Goal: Information Seeking & Learning: Find specific fact

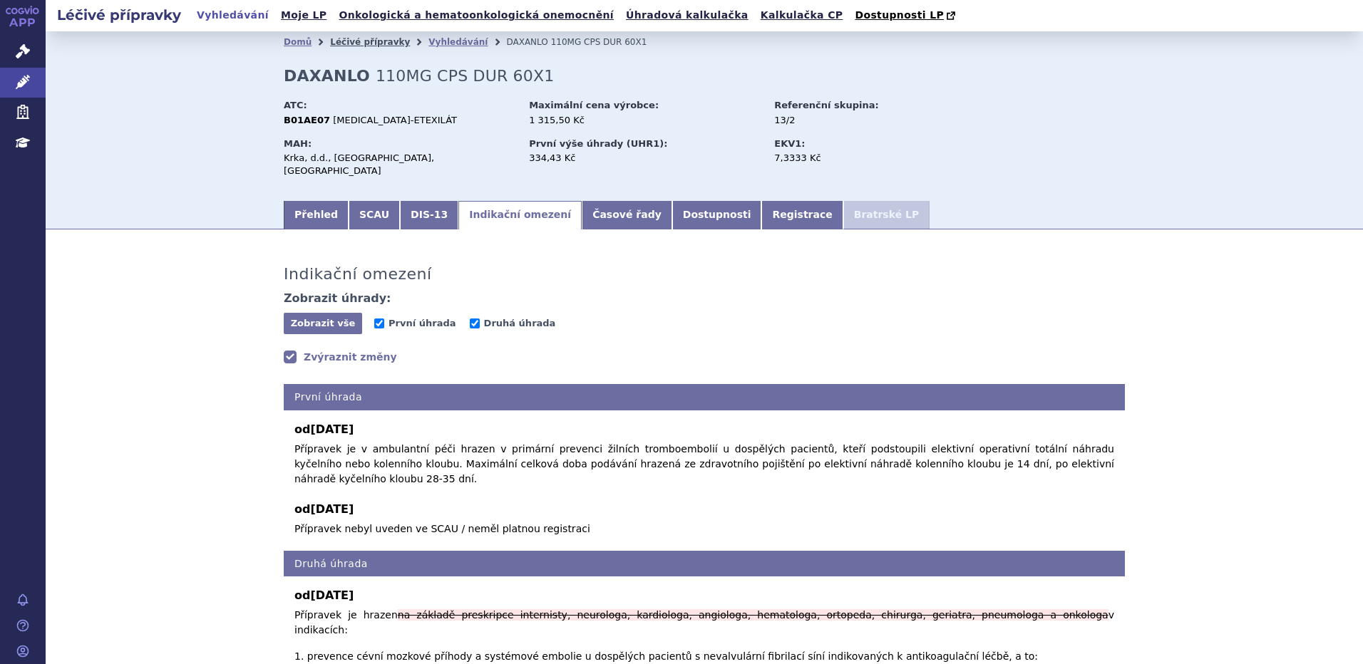
click at [359, 47] on link "Léčivé přípravky" at bounding box center [370, 42] width 80 height 10
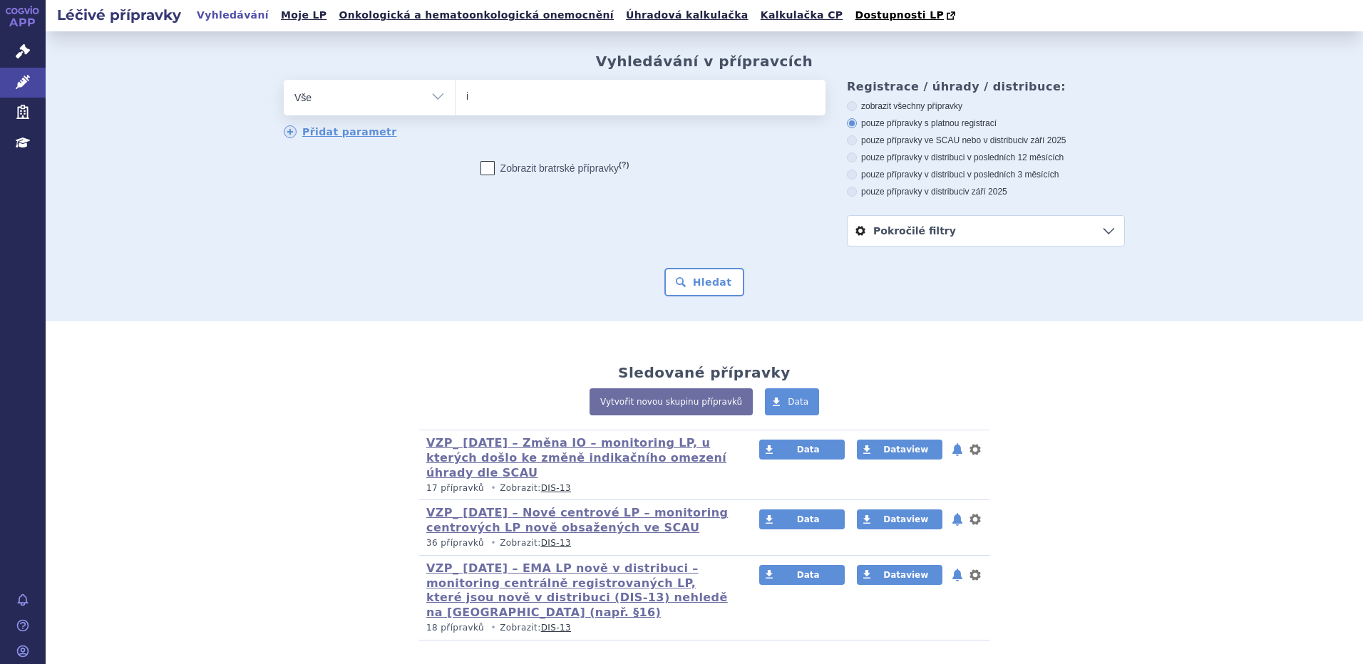
type input "im"
type input "imf"
type input "imfin"
type input "imfinz"
type input "imfinzi"
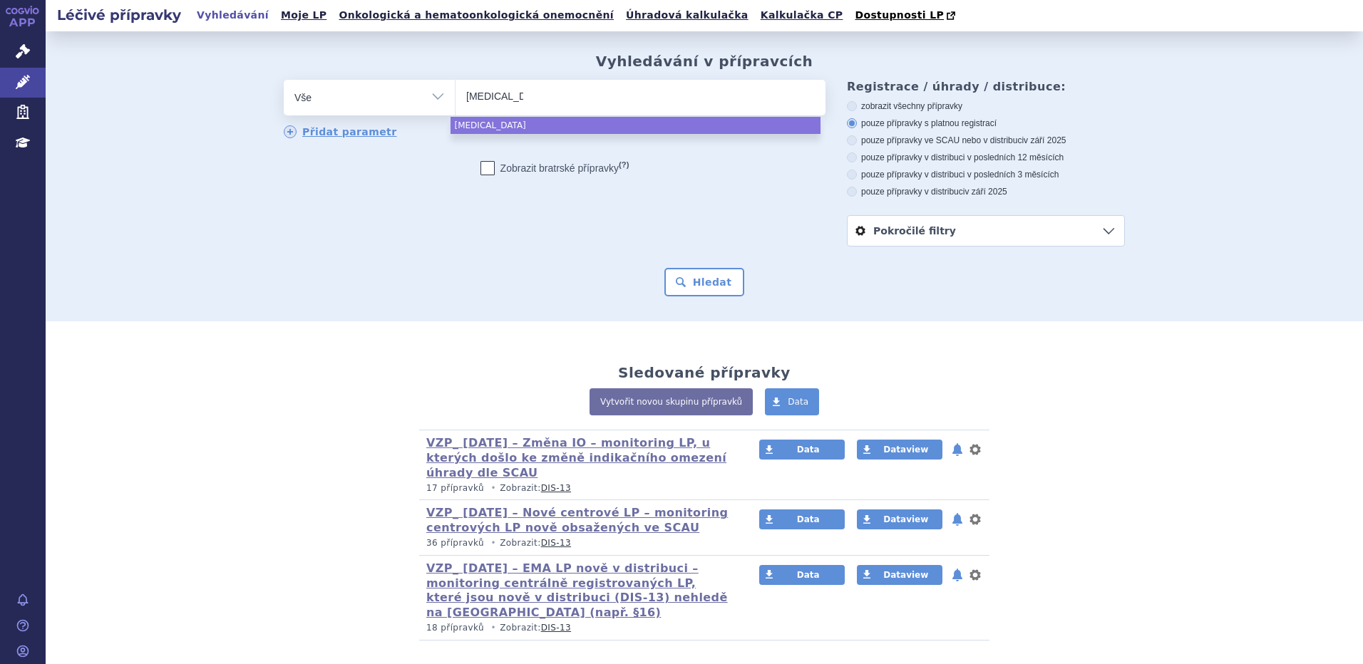
select select "imfinzi"
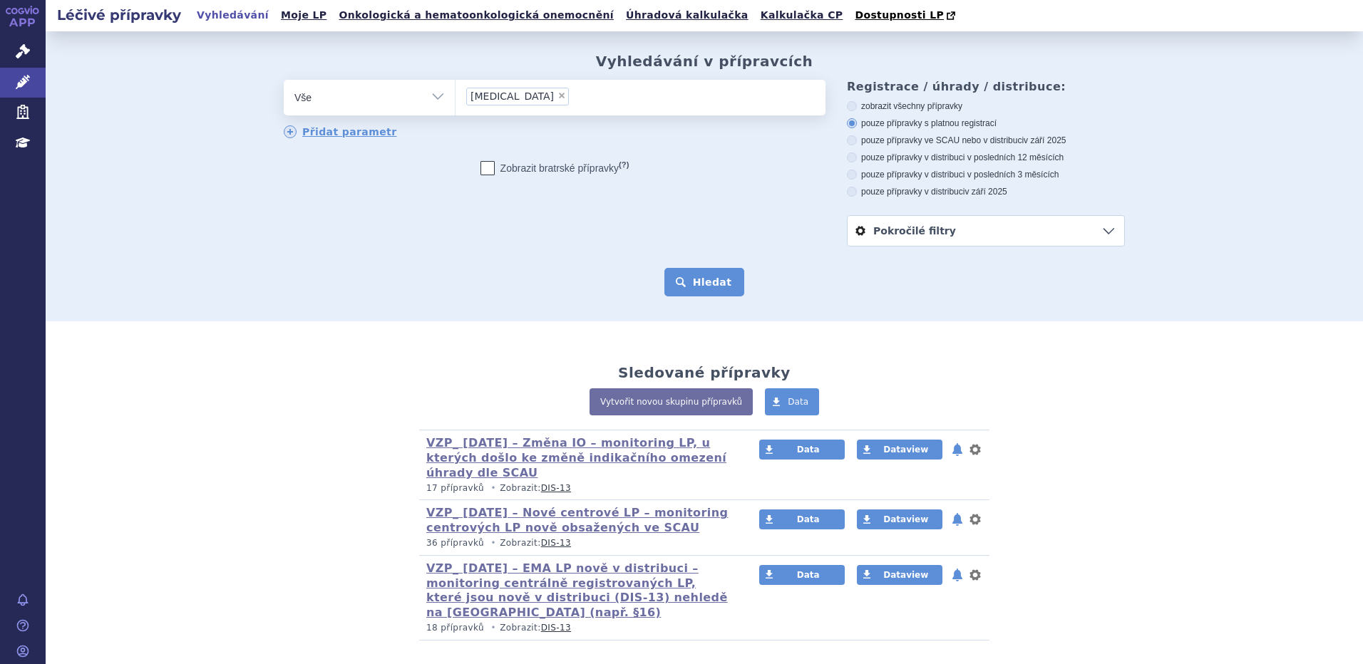
click at [709, 284] on button "Hledat" at bounding box center [704, 282] width 81 height 29
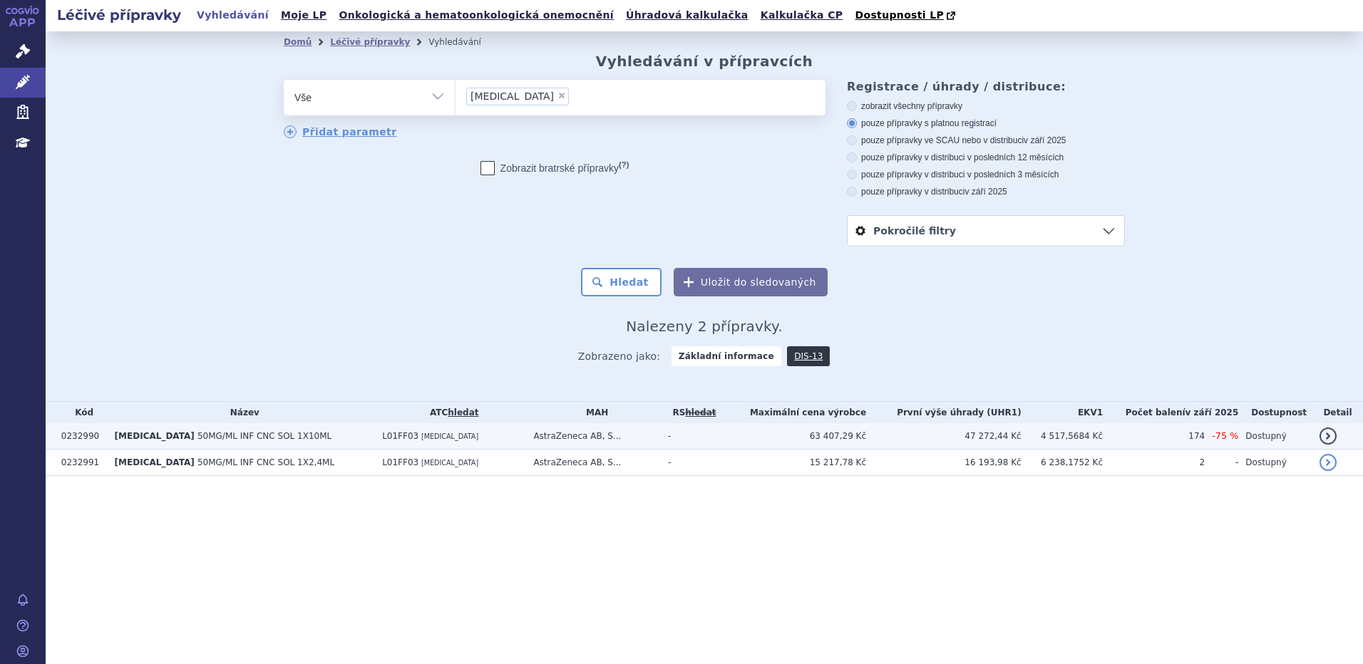
click at [200, 441] on span "50MG/ML INF CNC SOL 1X10ML" at bounding box center [264, 436] width 134 height 10
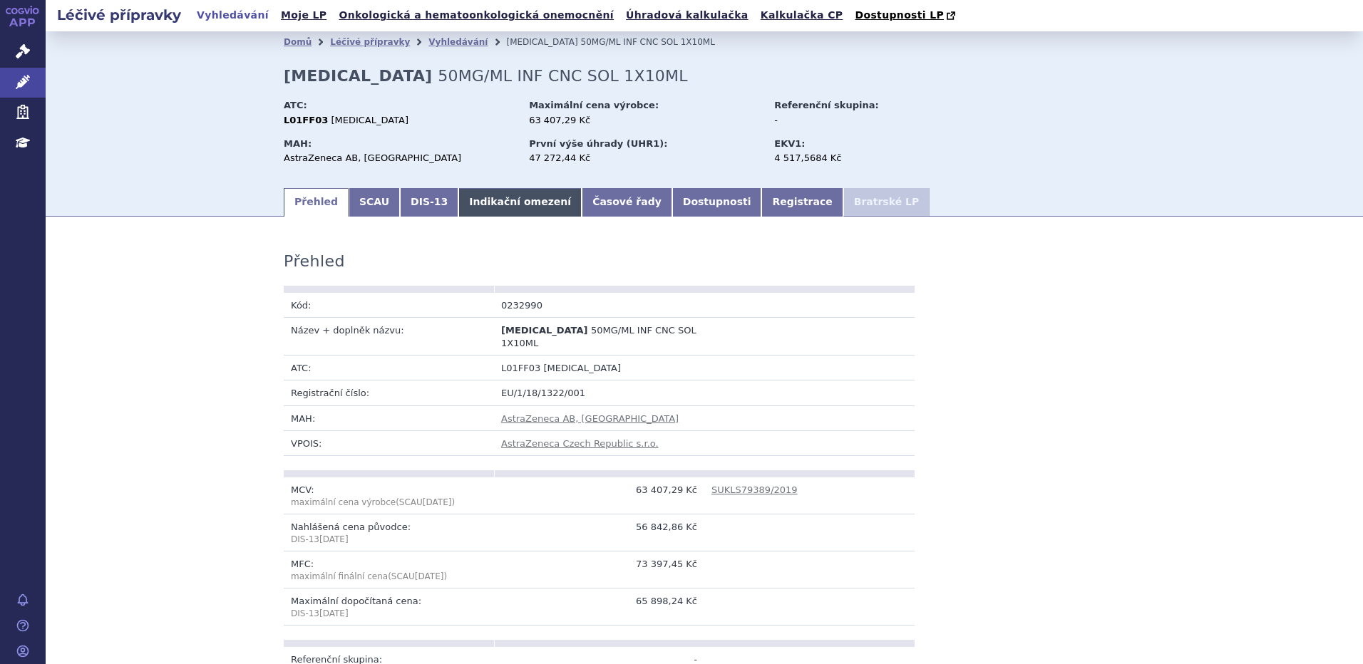
click at [474, 203] on link "Indikační omezení" at bounding box center [519, 202] width 123 height 29
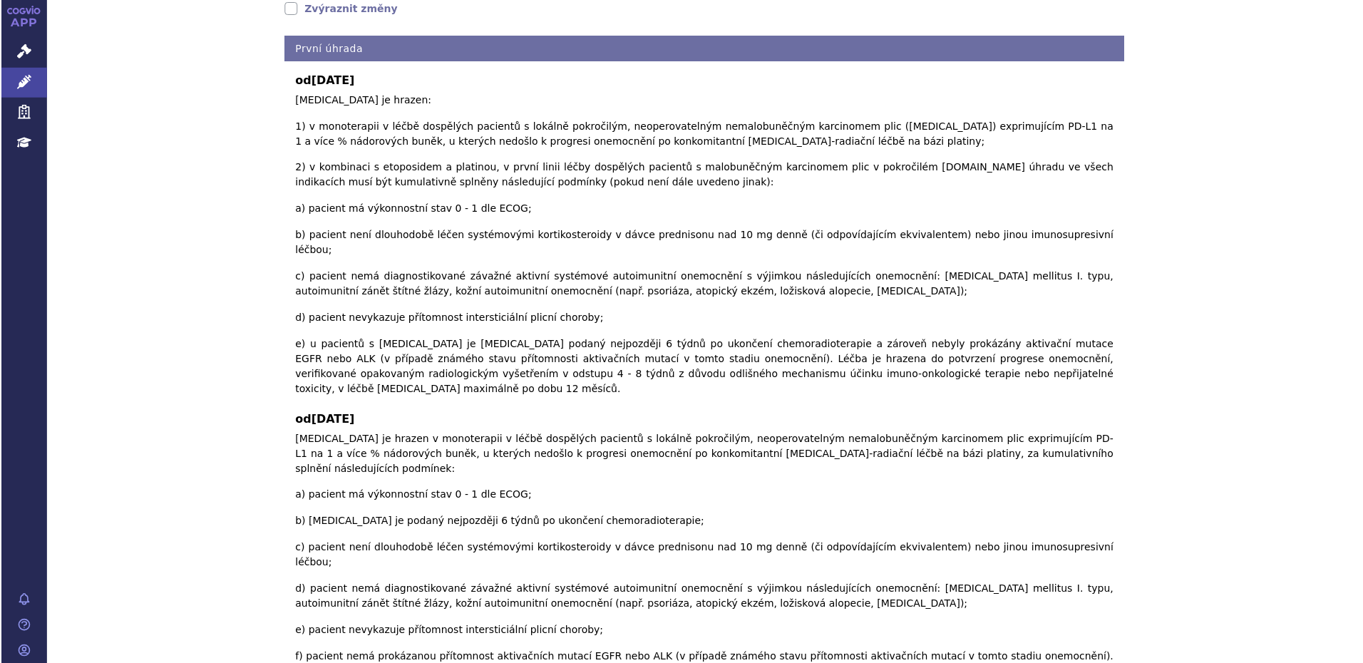
scroll to position [337, 0]
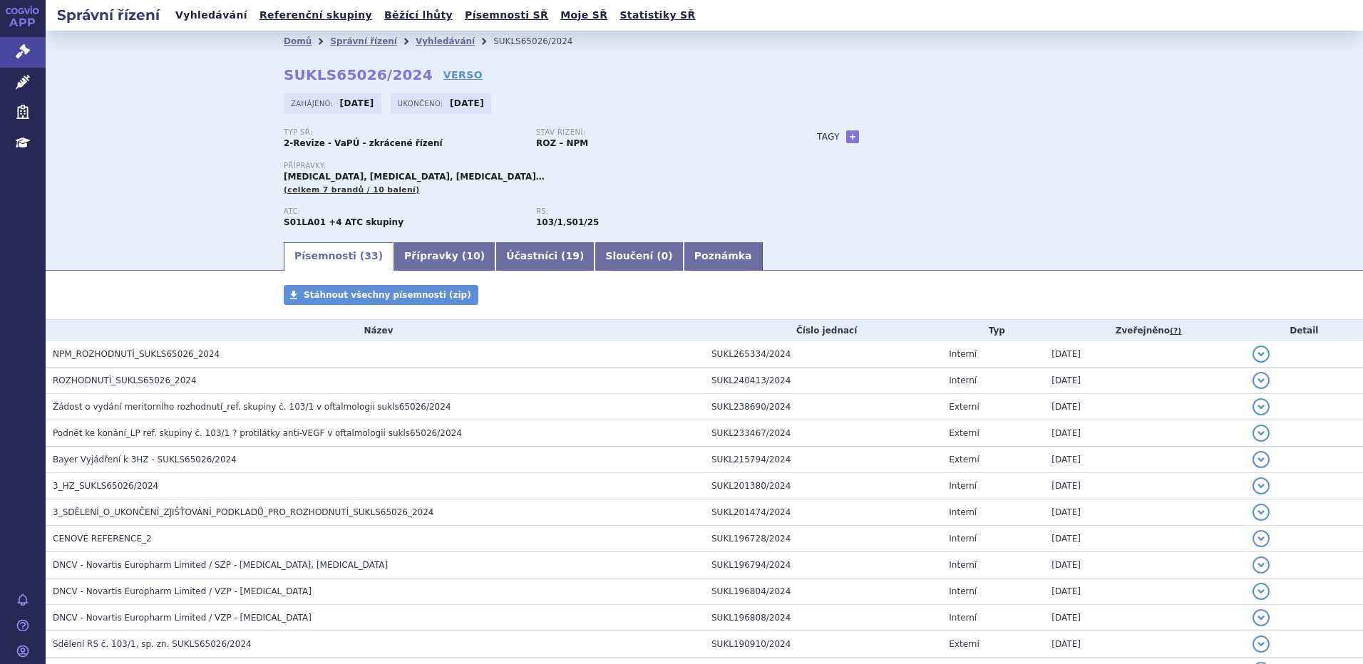
click at [217, 10] on link "Vyhledávání" at bounding box center [211, 15] width 81 height 19
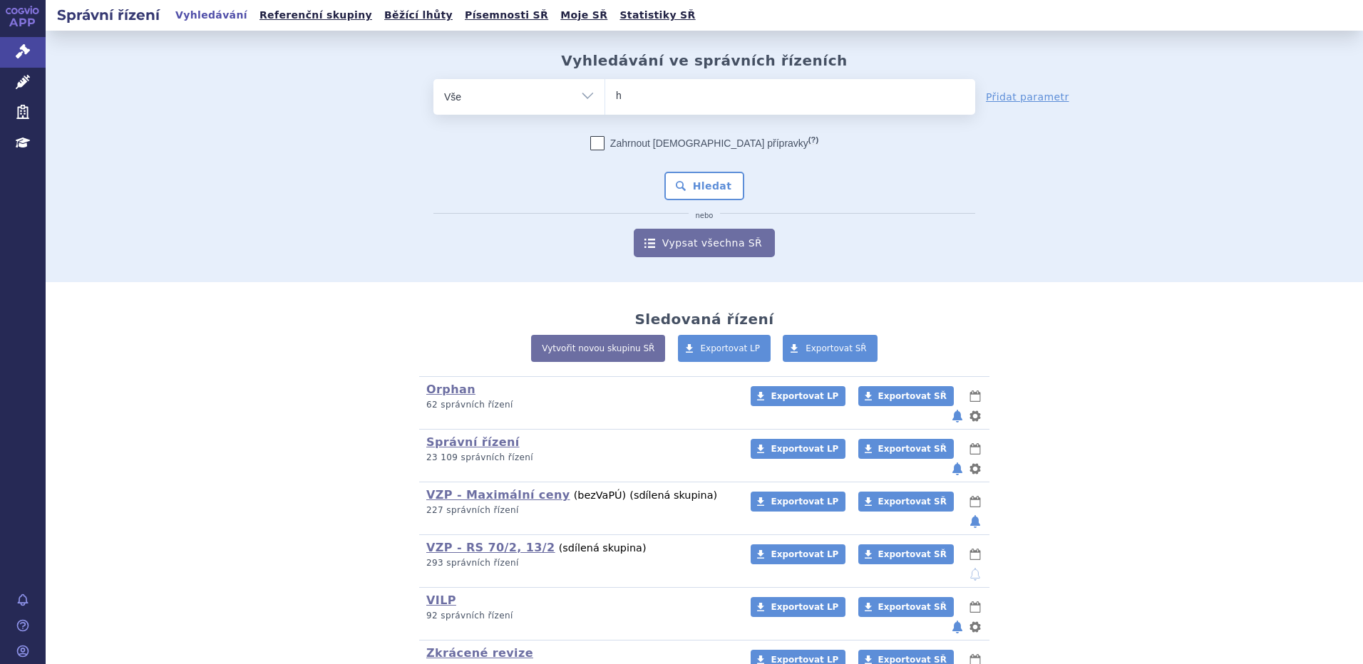
type input "he"
type input "het"
type input "hetro"
type input "hetrony"
type input "hetronyfl"
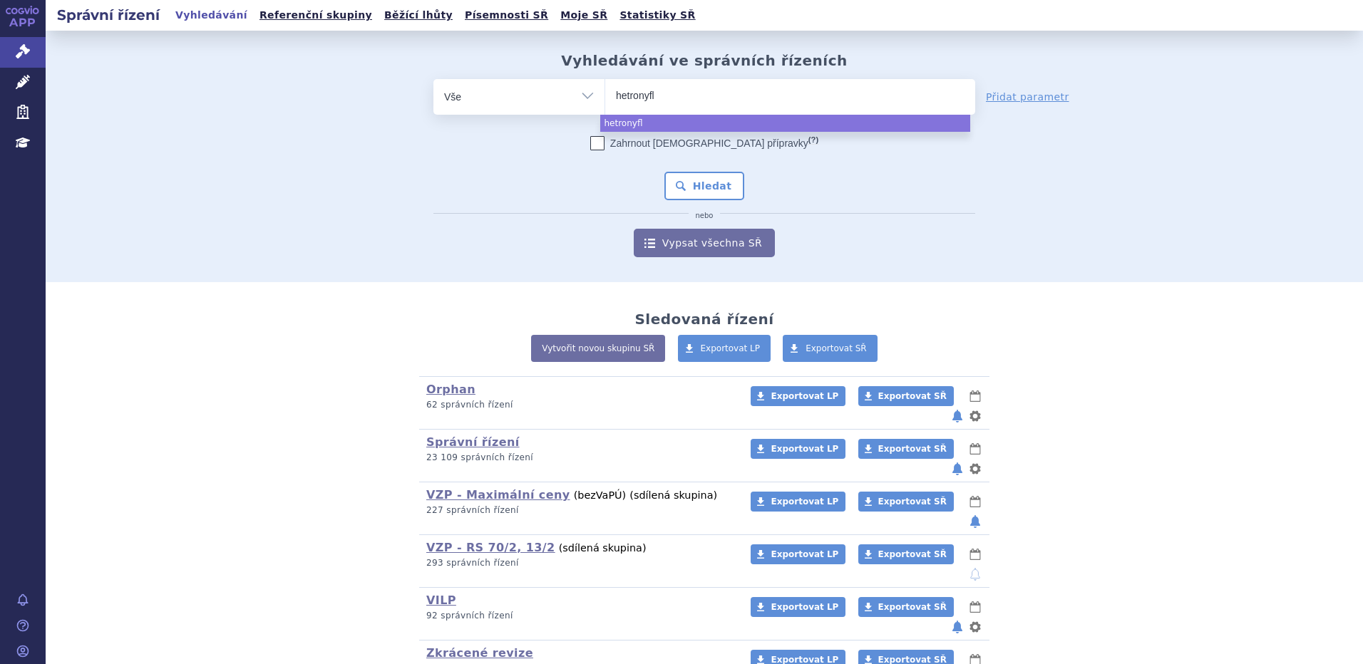
type input "hetronyfly"
select select "hetronyfly"
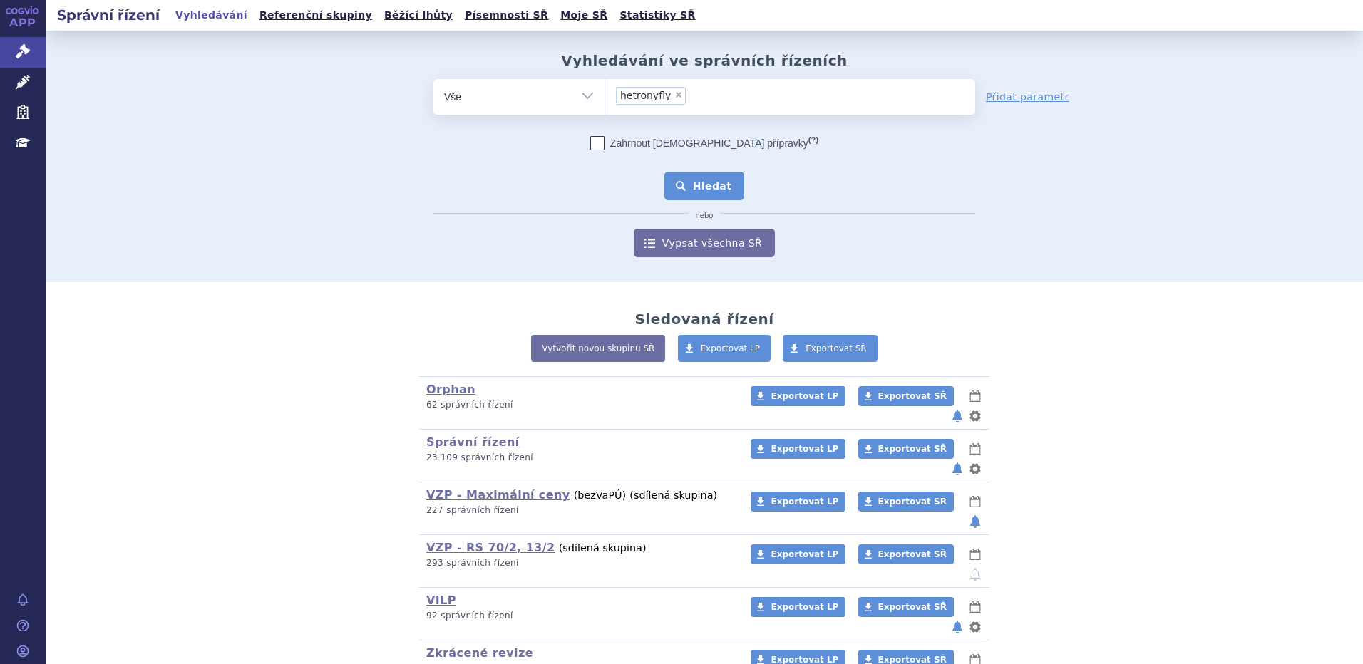
click at [684, 188] on button "Hledat" at bounding box center [704, 186] width 81 height 29
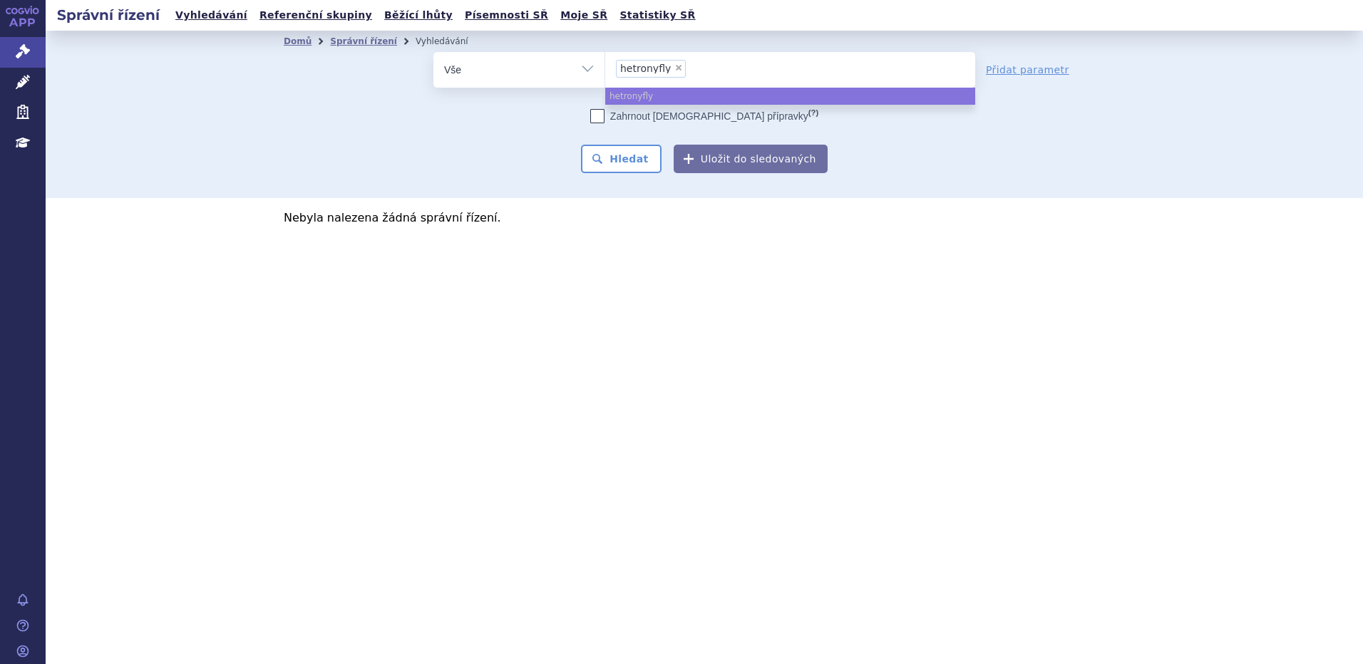
select select
type input "hetronyfly"
type input "hetronyf"
type input "hetrony"
type input "hetro"
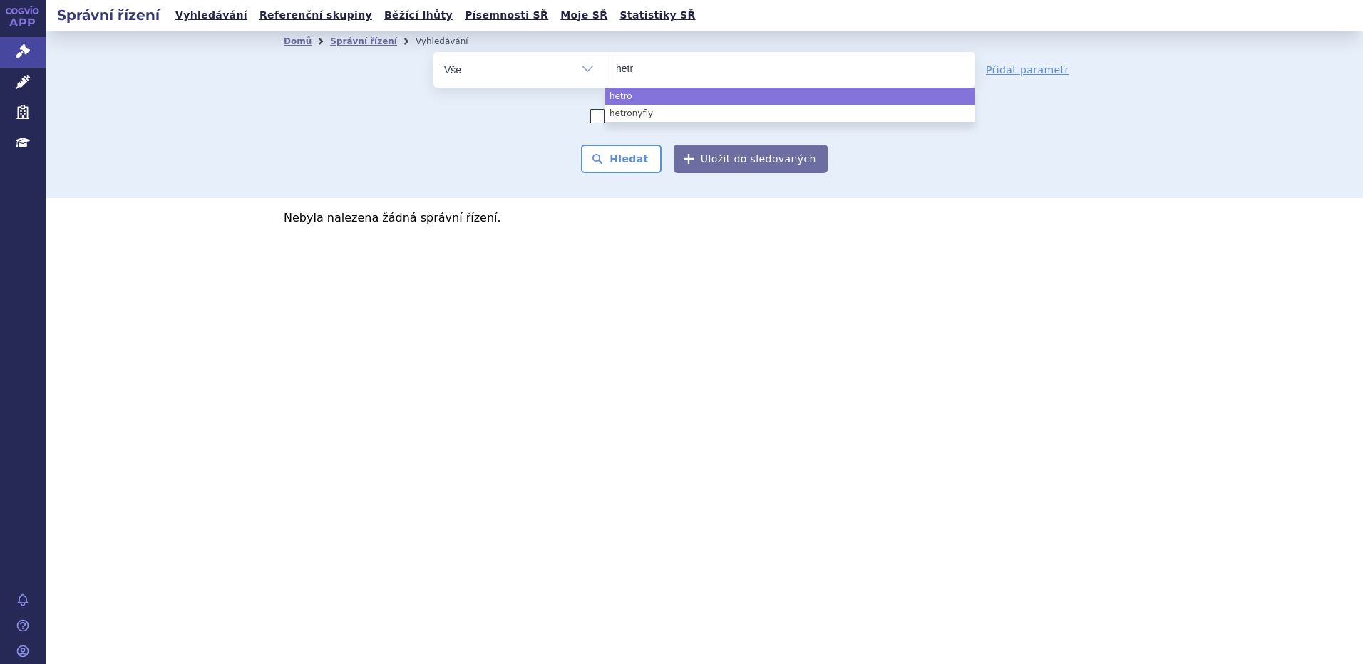
type input "het"
type input "he"
type input "hedr"
type input "hedro"
type input "hedr"
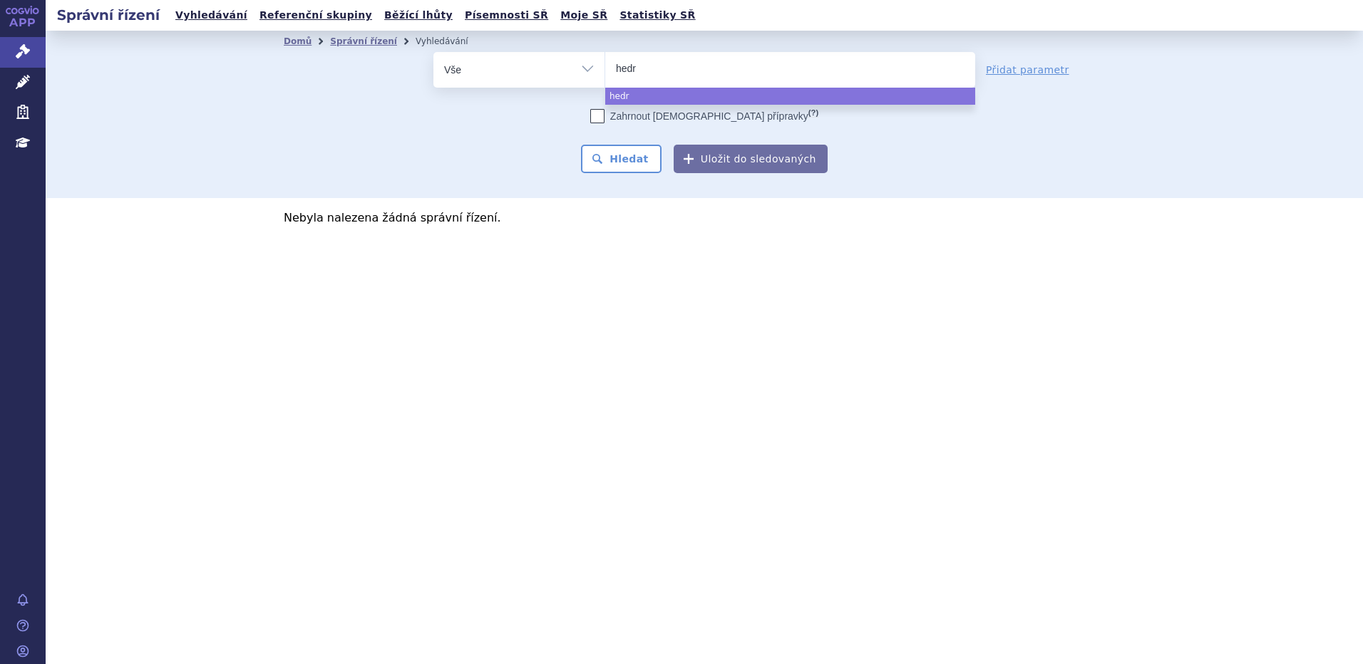
type input "hed"
type input "he"
type input "hetr"
type input "hetro"
type input "hetroni"
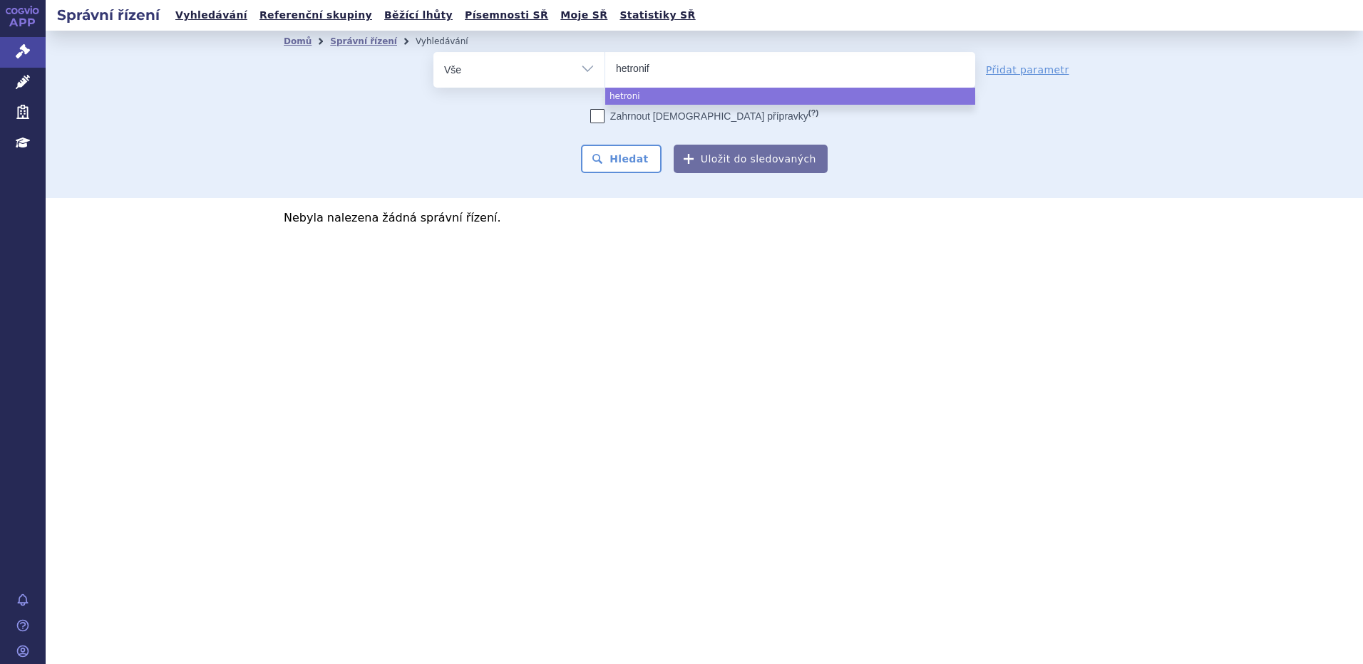
type input "hetronifl"
type input "hetronifly"
select select "hetronifly"
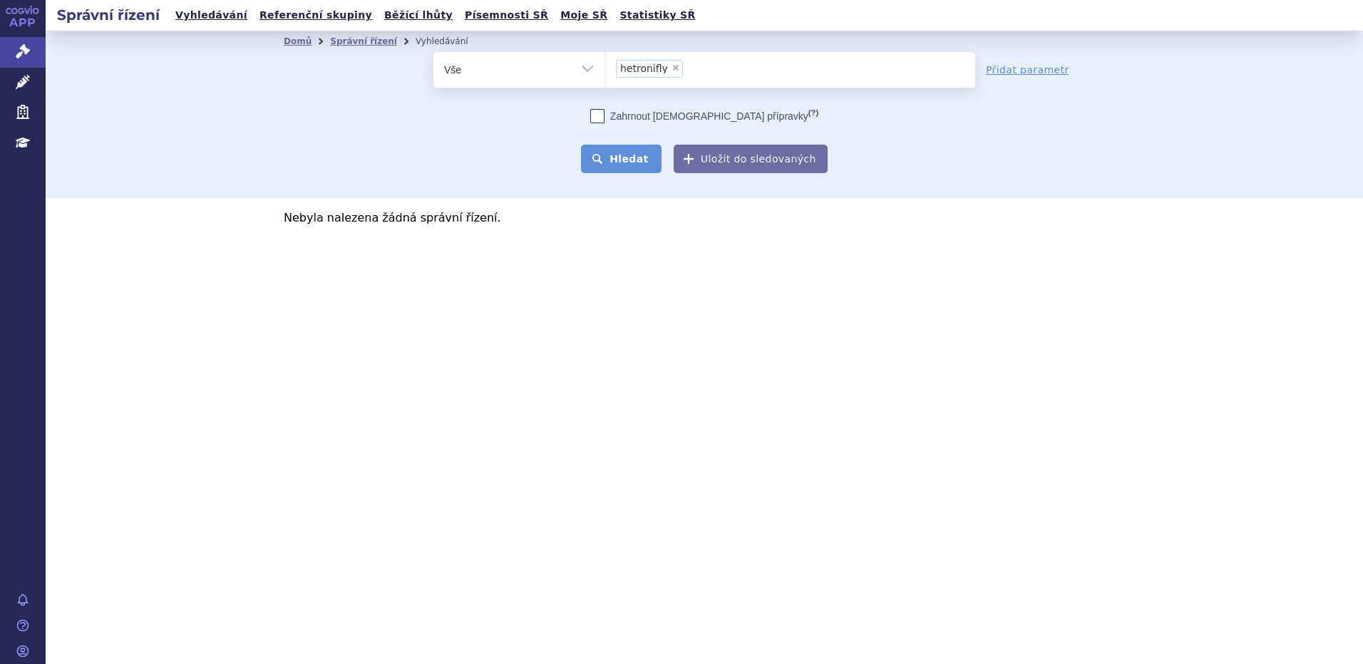
click at [625, 154] on button "Hledat" at bounding box center [621, 159] width 81 height 29
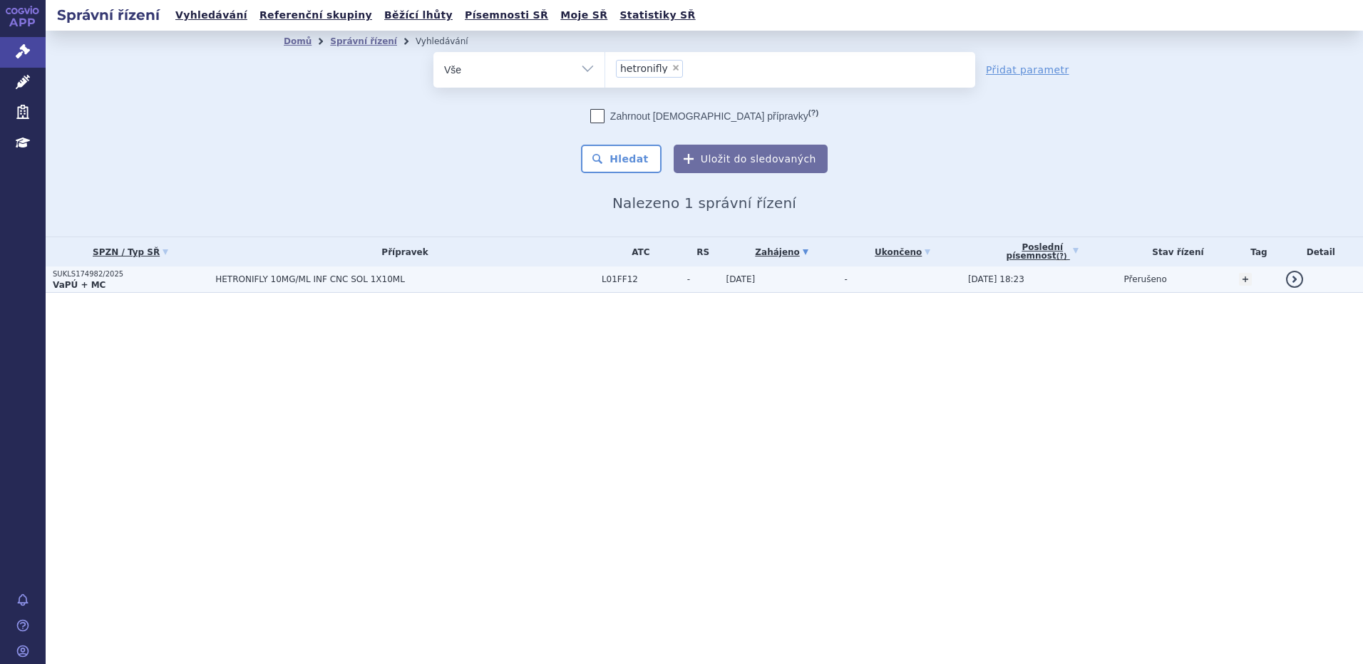
click at [178, 287] on p "VaPÚ + MC" at bounding box center [130, 284] width 155 height 11
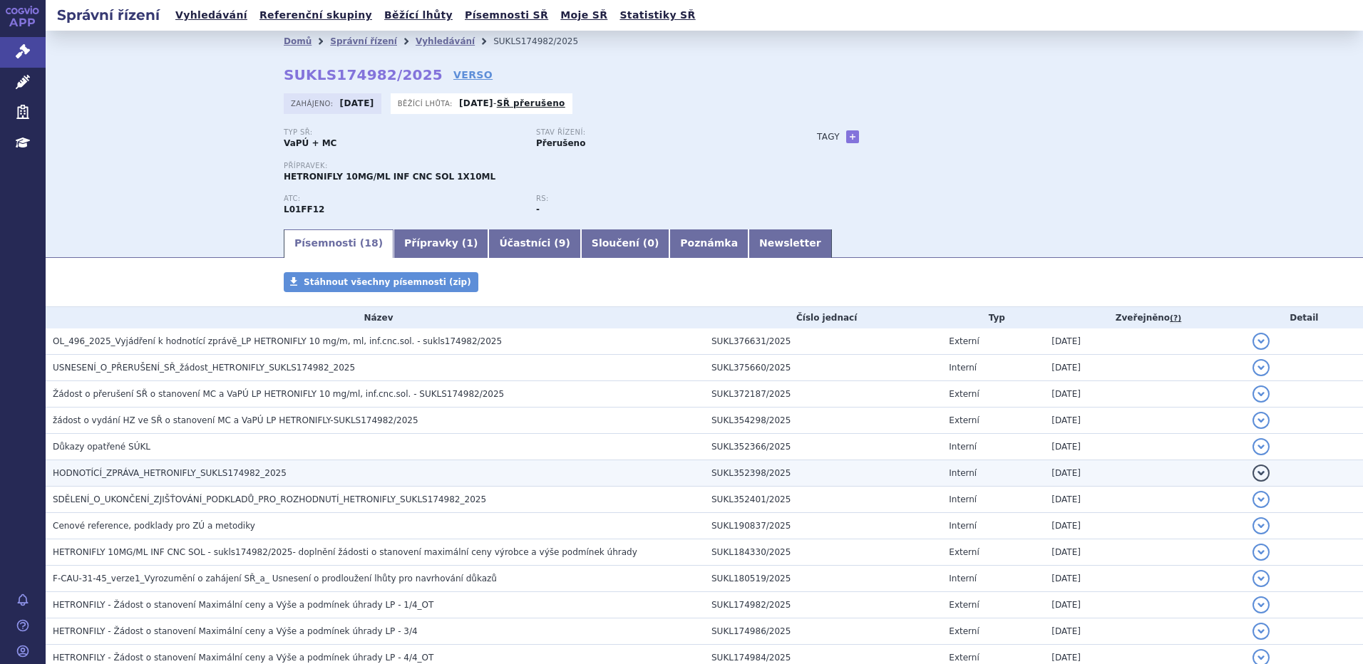
click at [157, 463] on td "HODNOTÍCÍ_ZPRÁVA_HETRONIFLY_SUKLS174982_2025" at bounding box center [375, 474] width 659 height 26
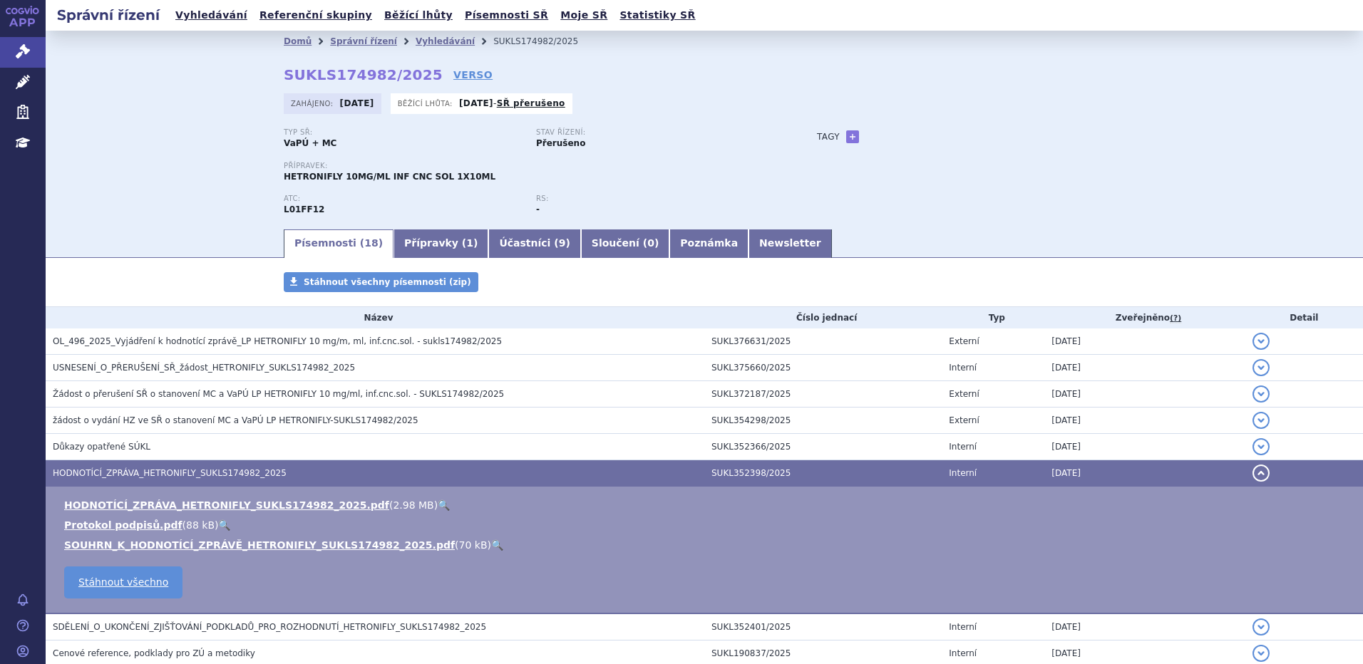
click at [438, 505] on link "🔍" at bounding box center [444, 505] width 12 height 11
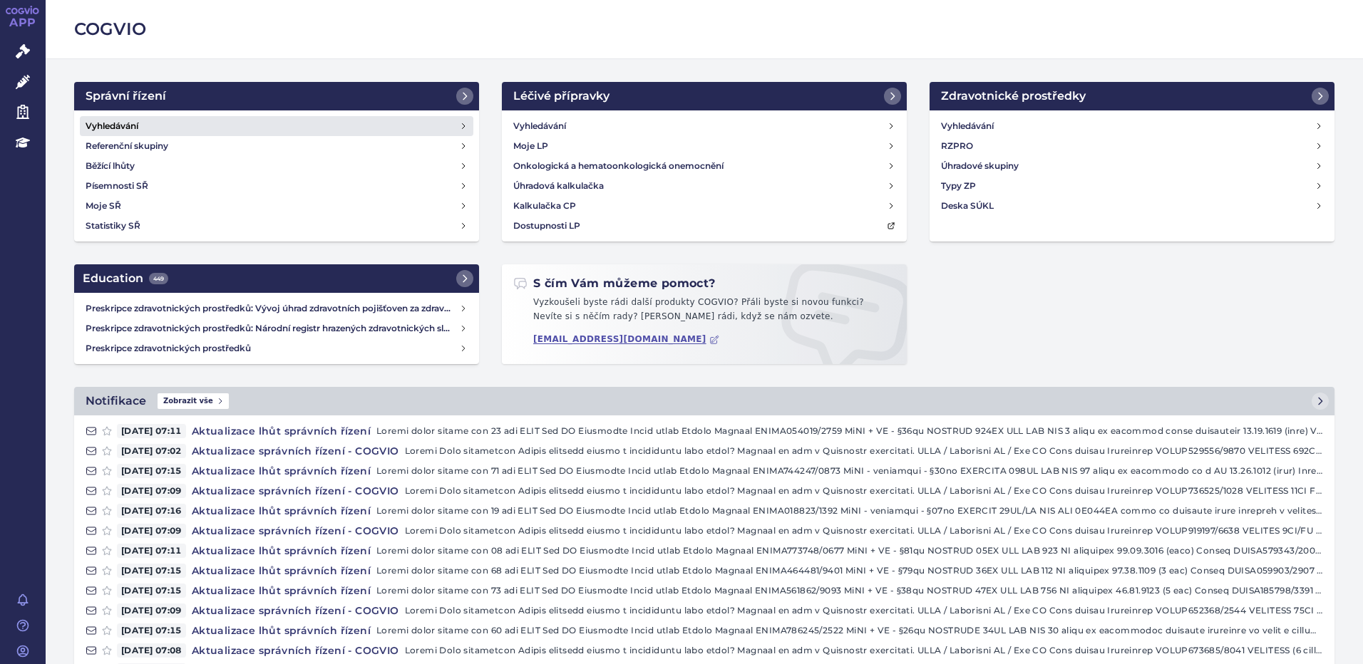
click at [179, 120] on link "Vyhledávání" at bounding box center [277, 126] width 394 height 20
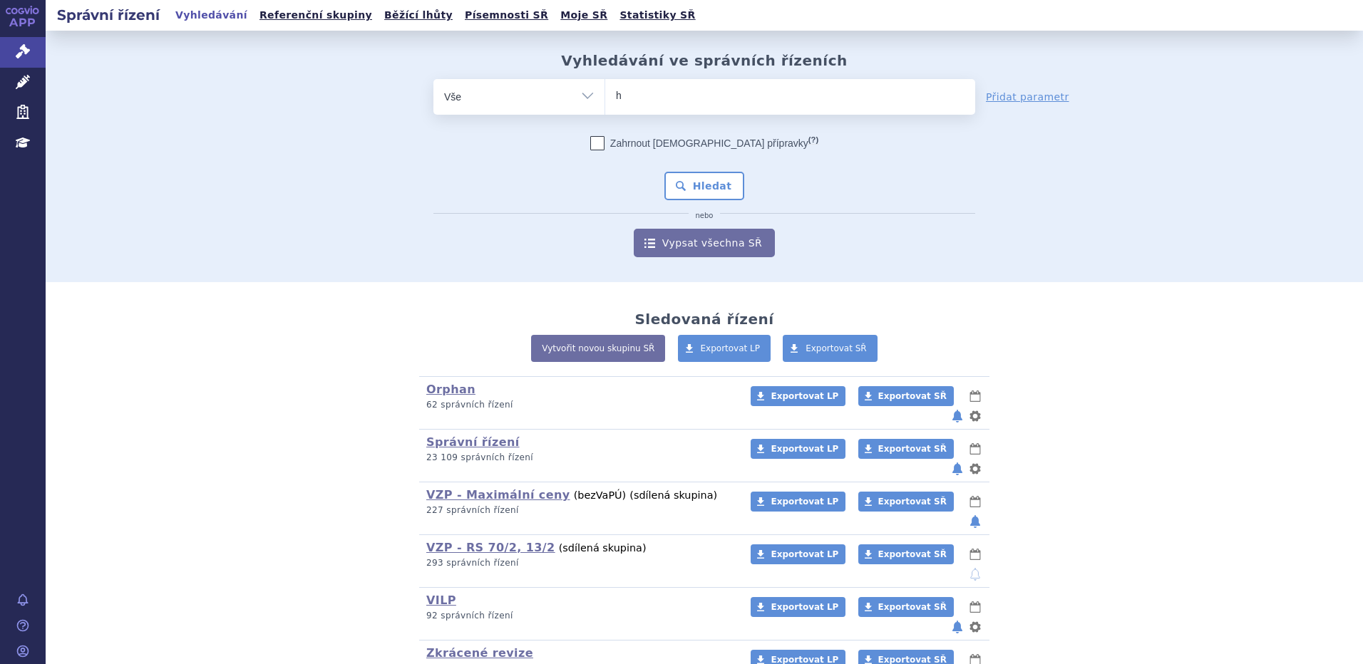
type input "he"
type input "het"
type input "hetro"
type input "hetroni"
type input "hetronif"
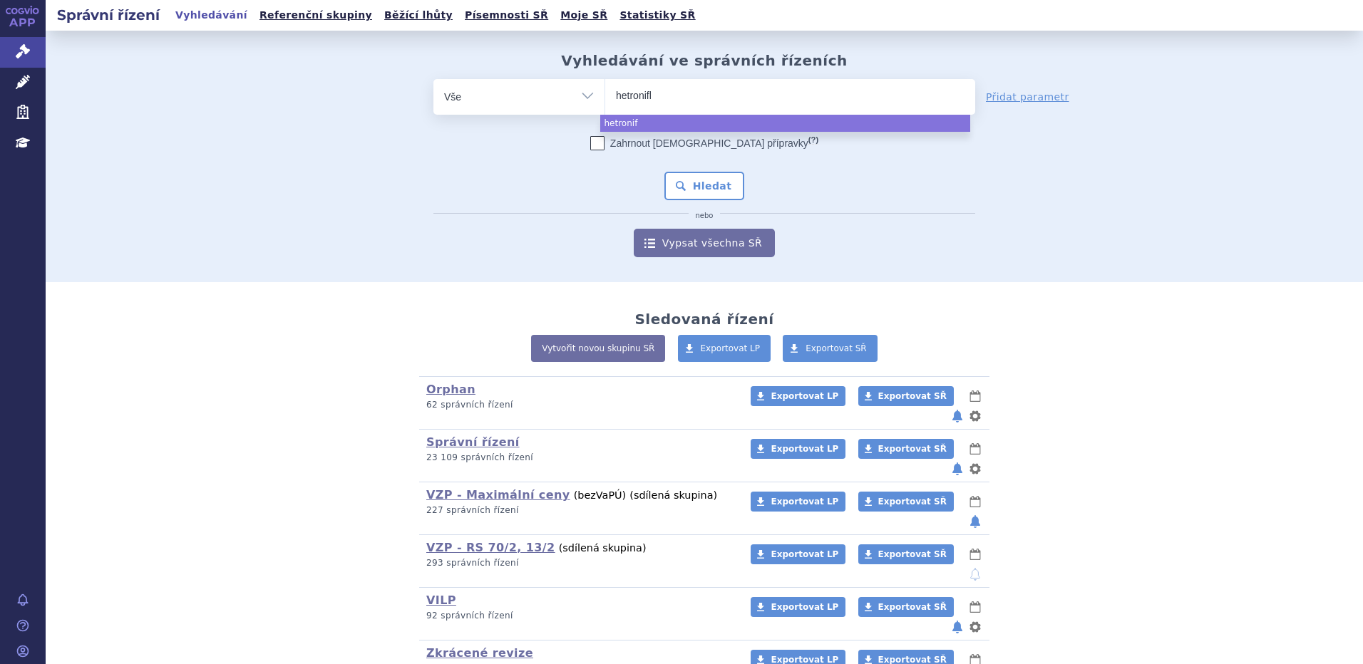
type input "hetronifly"
select select "hetronifly"
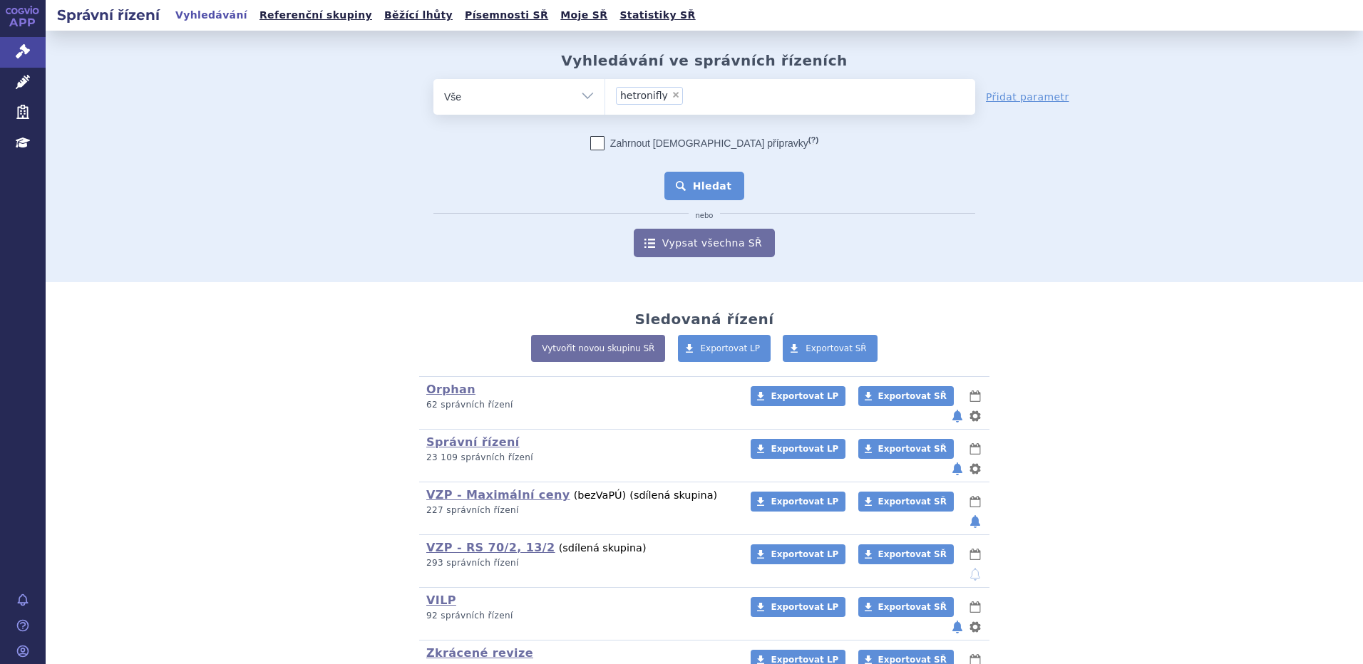
click at [699, 184] on button "Hledat" at bounding box center [704, 186] width 81 height 29
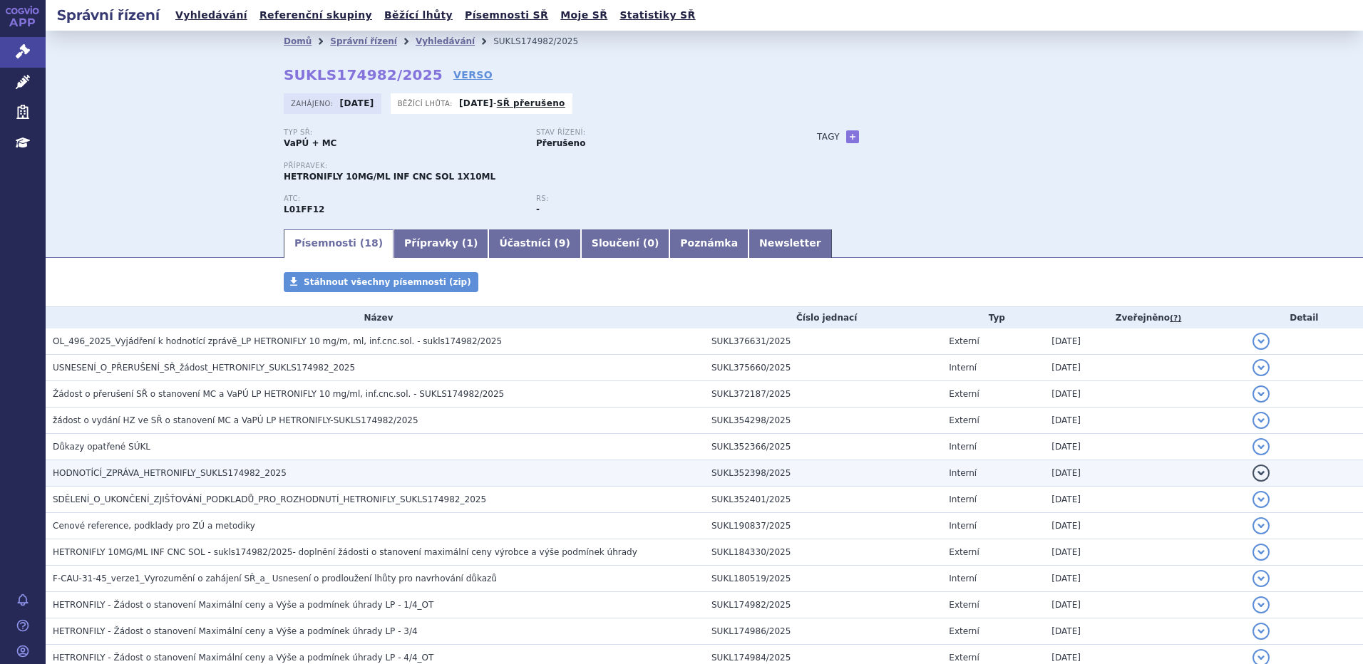
click at [175, 467] on h3 "HODNOTÍCÍ_ZPRÁVA_HETRONIFLY_SUKLS174982_2025" at bounding box center [379, 473] width 652 height 14
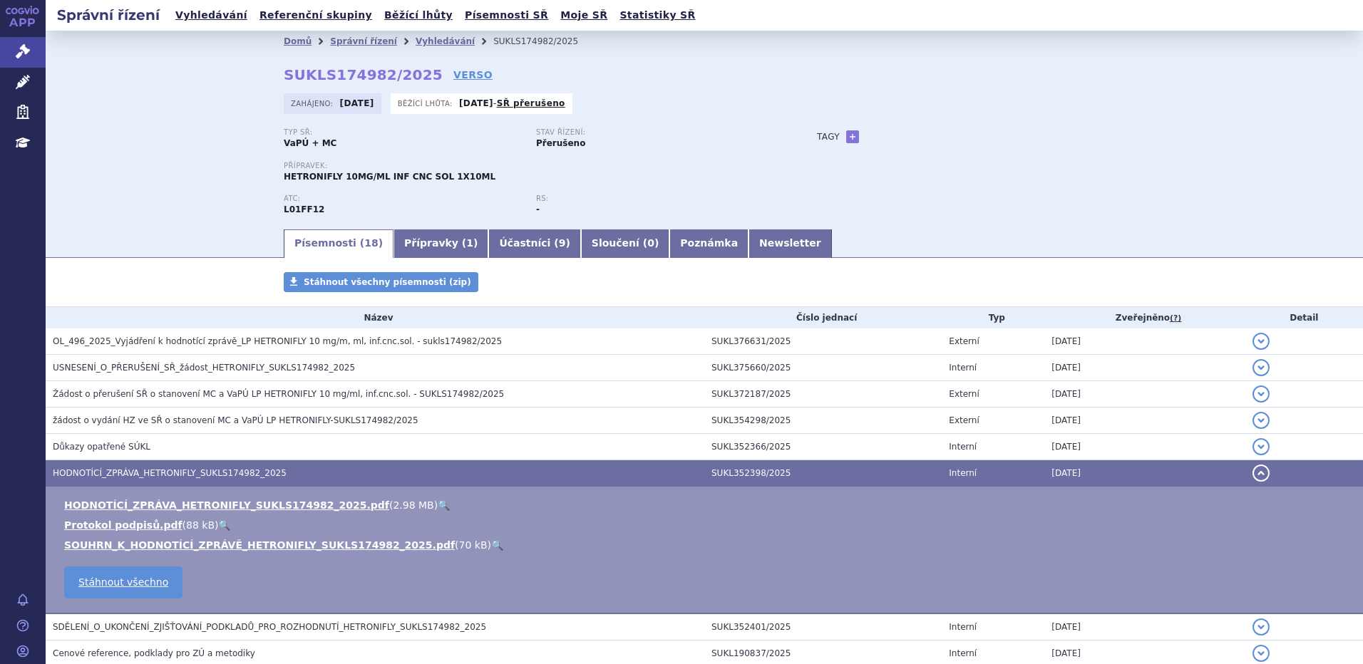
click at [438, 504] on link "🔍" at bounding box center [444, 505] width 12 height 11
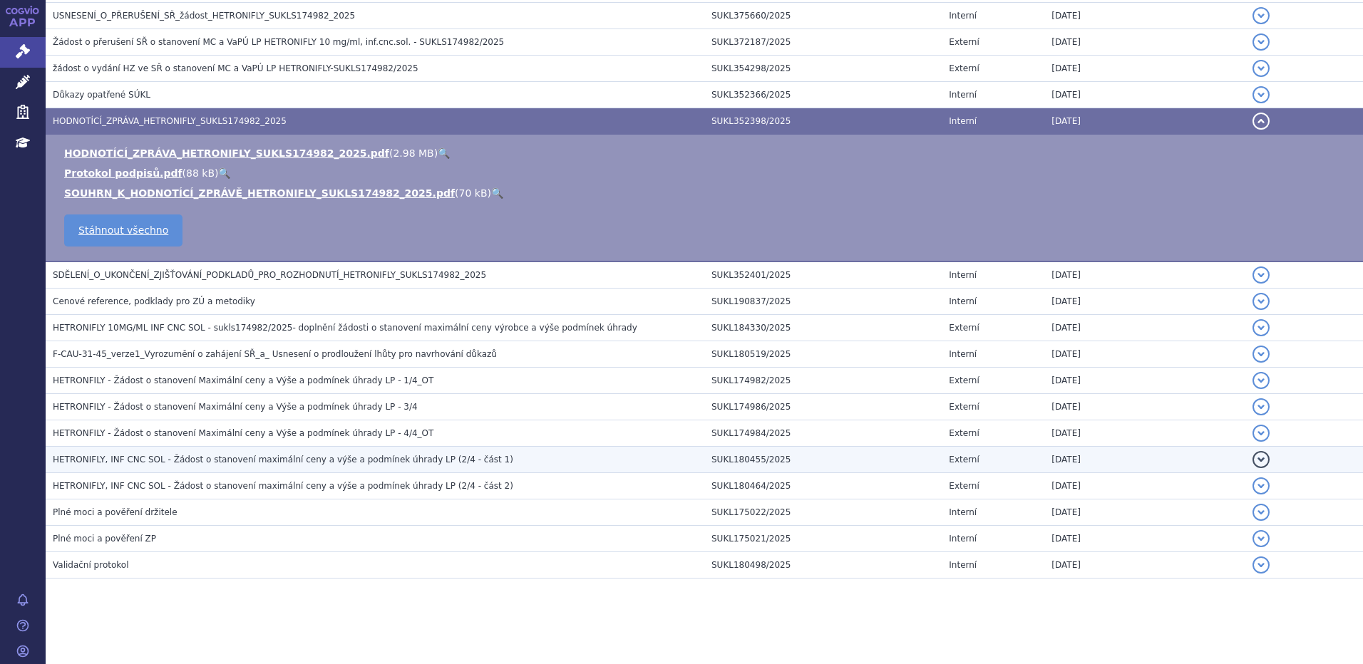
click at [197, 468] on td "HETRONIFLY, INF CNC SOL - Žádost o stanovení maximální ceny a výše a podmínek ú…" at bounding box center [375, 460] width 659 height 26
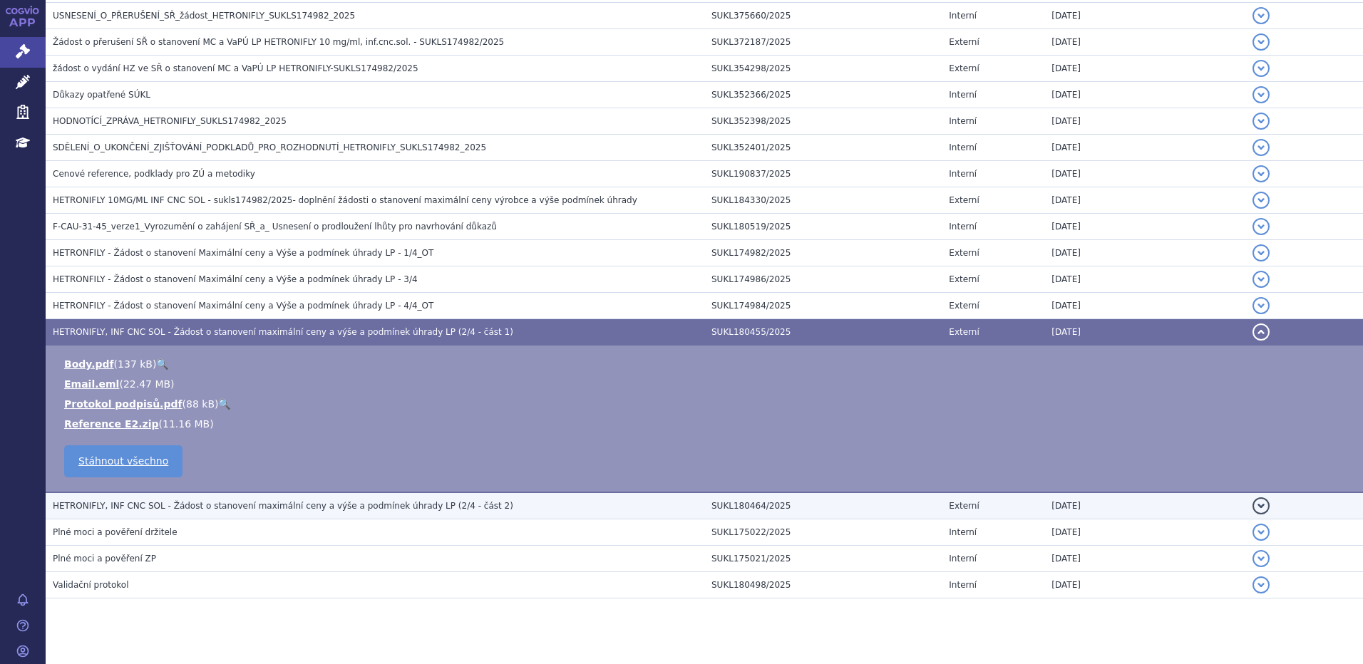
click at [205, 511] on span "HETRONIFLY, INF CNC SOL - Žádost o stanovení maximální ceny a výše a podmínek ú…" at bounding box center [283, 506] width 461 height 10
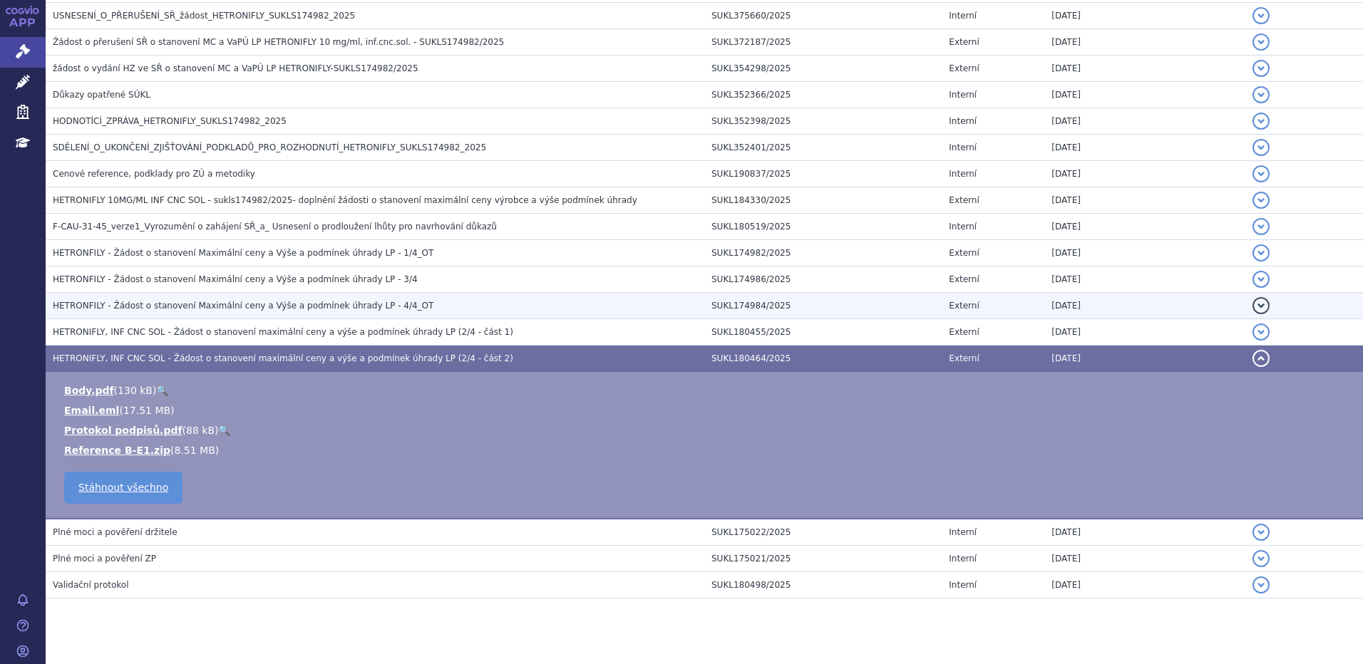
click at [200, 305] on span "HETRONFILY - Žádost o stanovení Maximální ceny a Výše a podmínek úhrady LP - 4/…" at bounding box center [243, 306] width 381 height 10
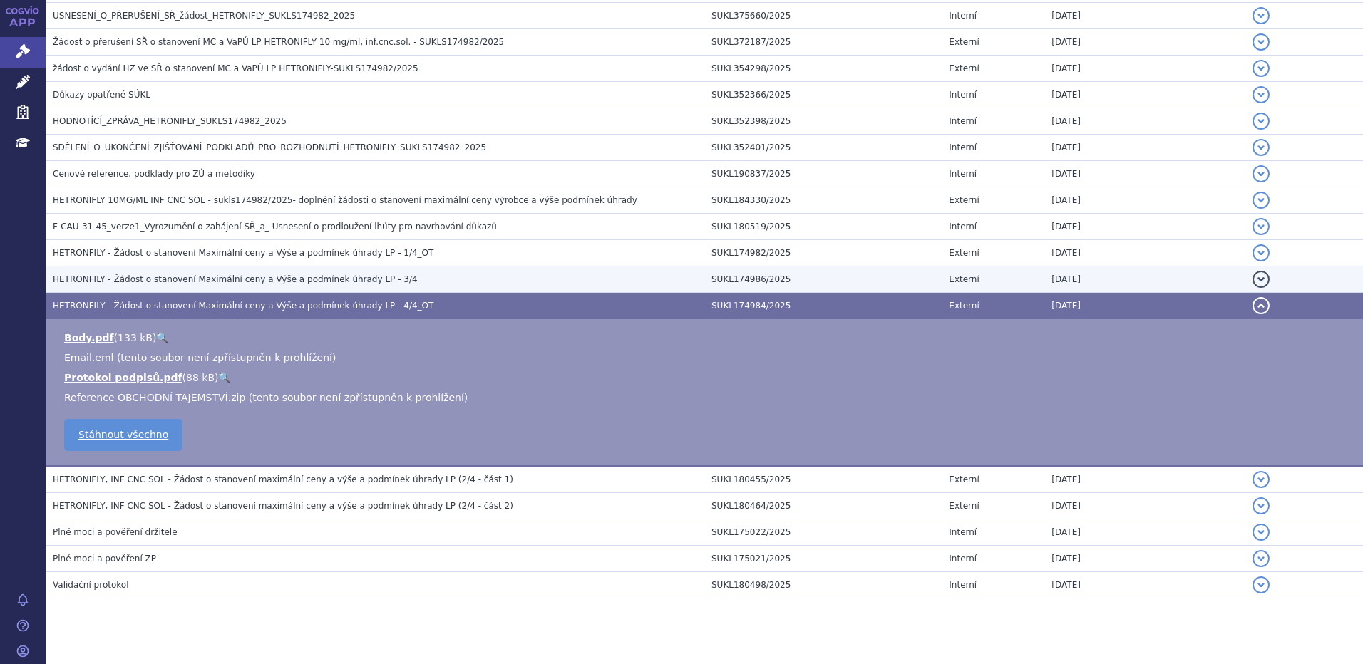
click at [183, 287] on td "HETRONFILY - Žádost o stanovení Maximální ceny a Výše a podmínek úhrady LP - 3/4" at bounding box center [375, 280] width 659 height 26
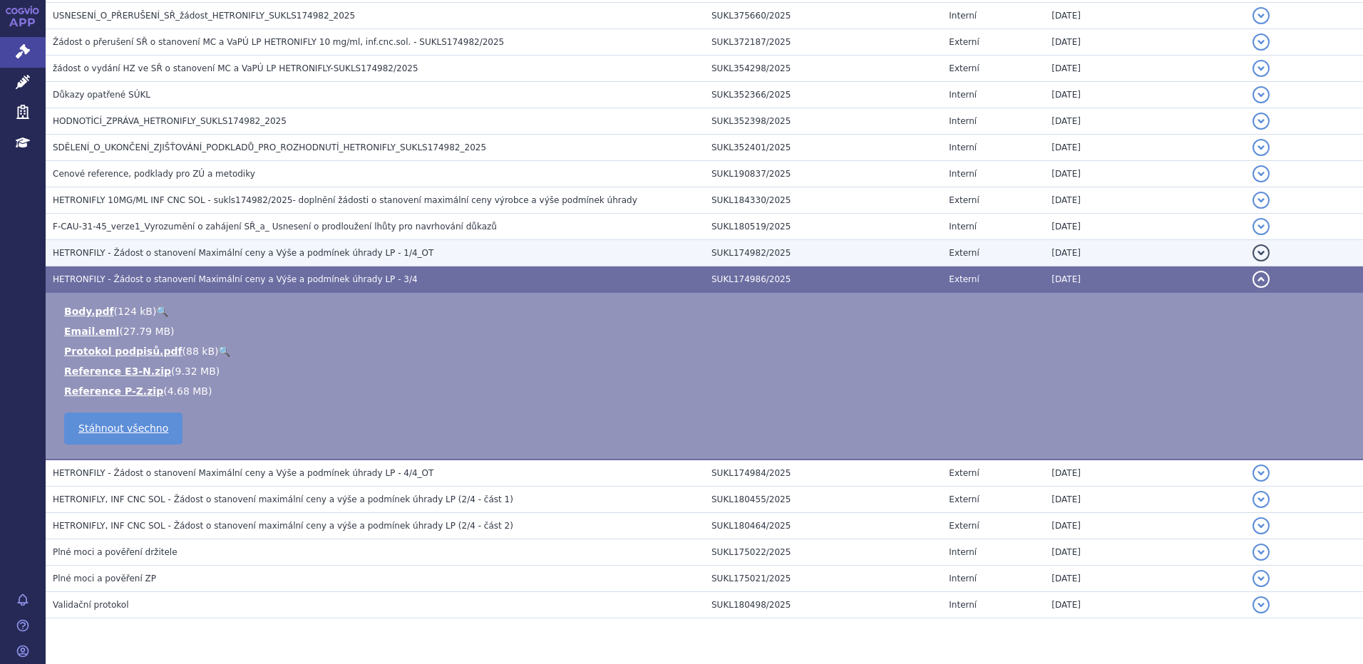
click at [217, 260] on h3 "HETRONFILY - Žádost o stanovení Maximální ceny a Výše a podmínek úhrady LP - 1/…" at bounding box center [379, 253] width 652 height 14
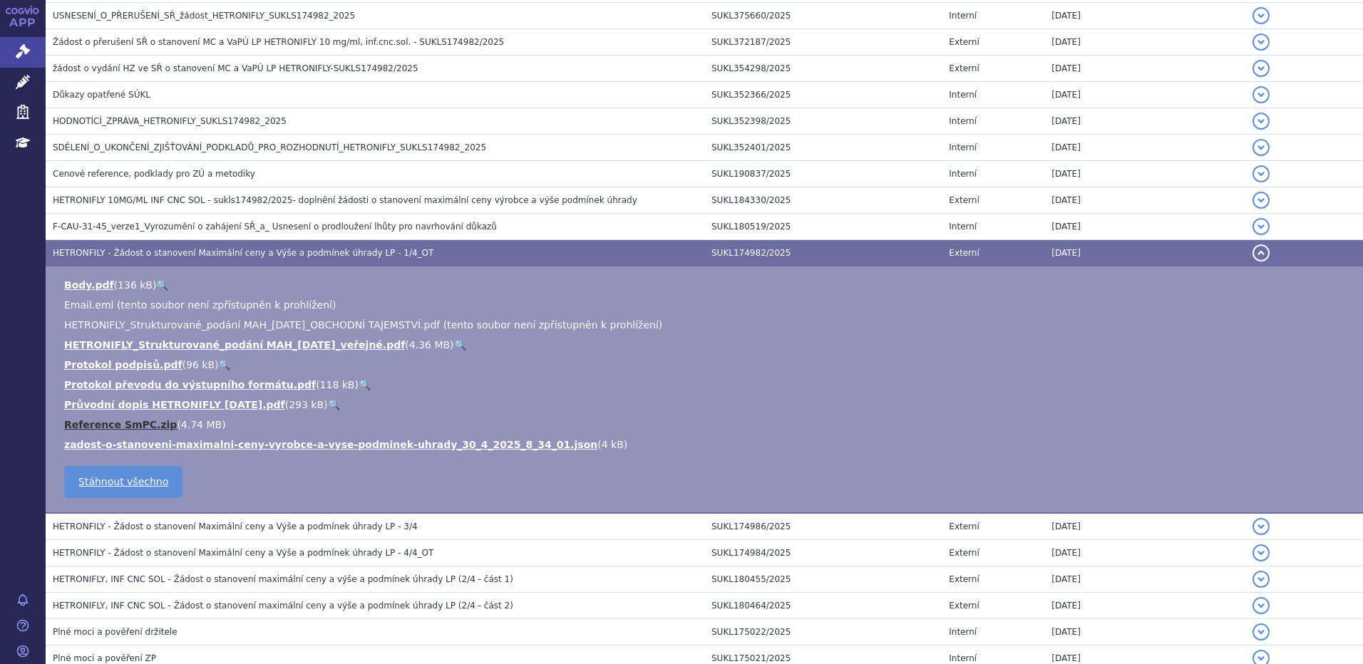
click at [108, 423] on link "Reference SmPC.zip" at bounding box center [120, 424] width 113 height 11
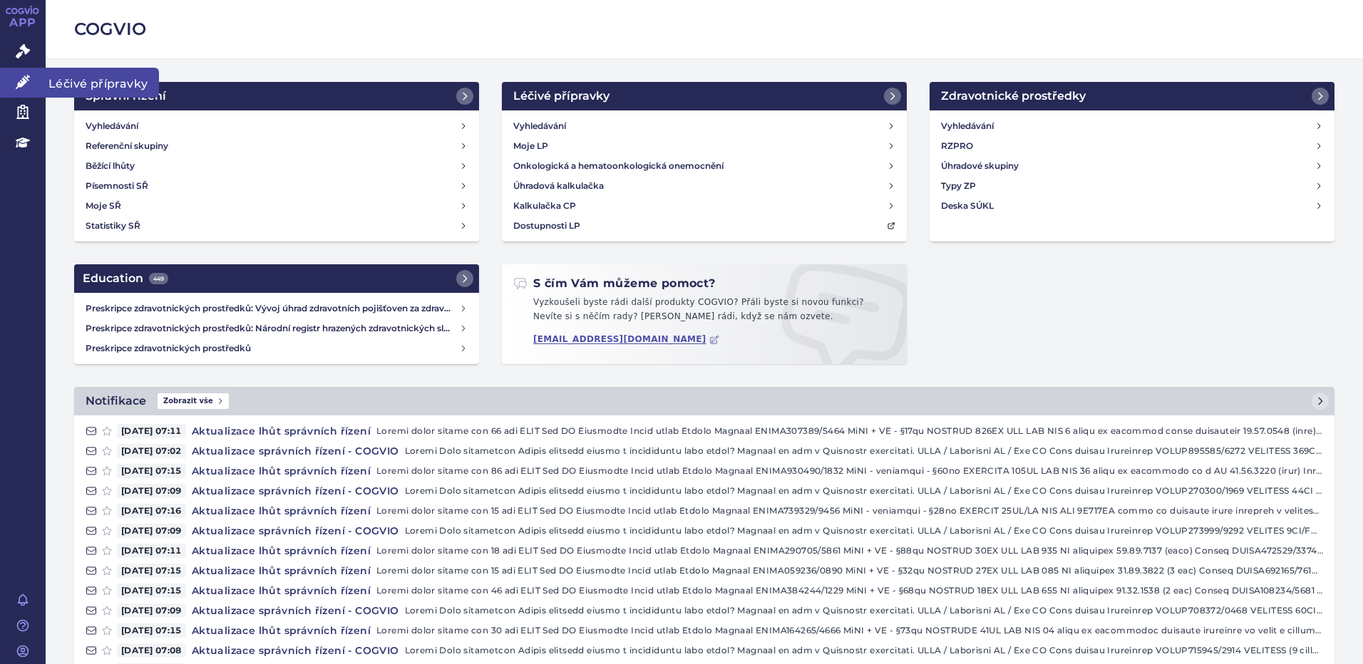
click at [81, 87] on span "Léčivé přípravky" at bounding box center [102, 83] width 113 height 30
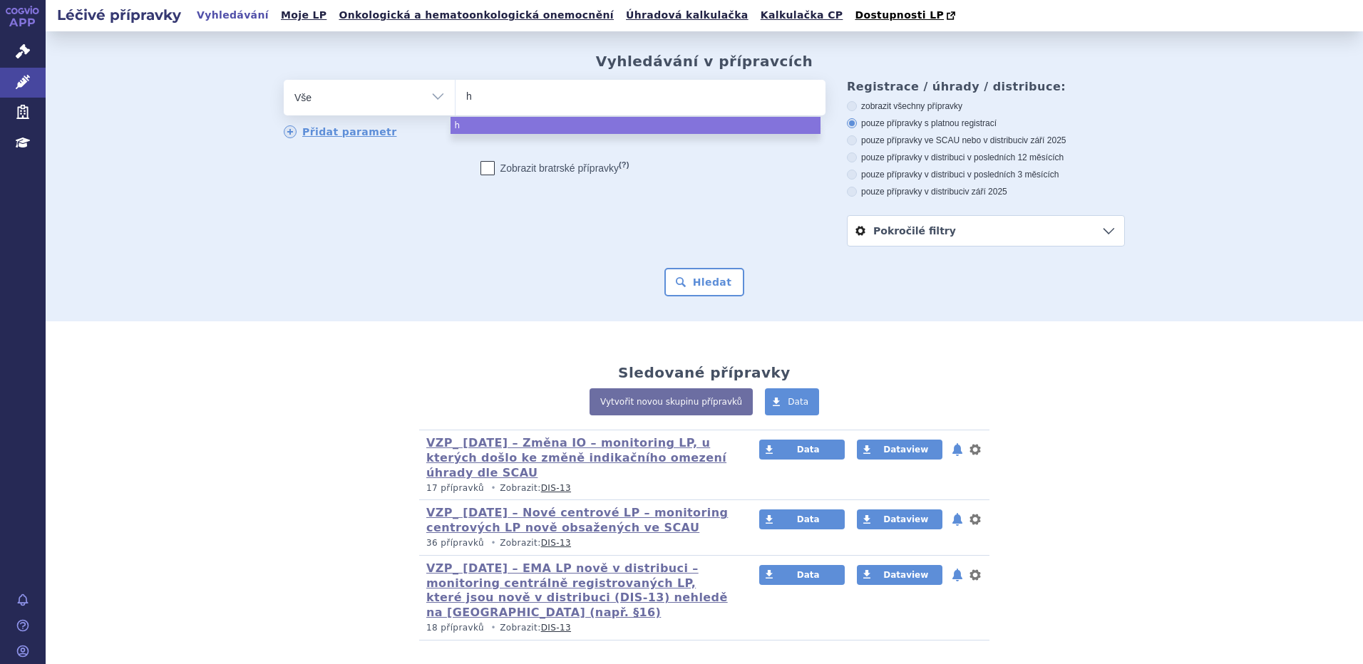
type input "he"
type input "het"
type input "hetr"
type input "hetro"
type input "hetroni"
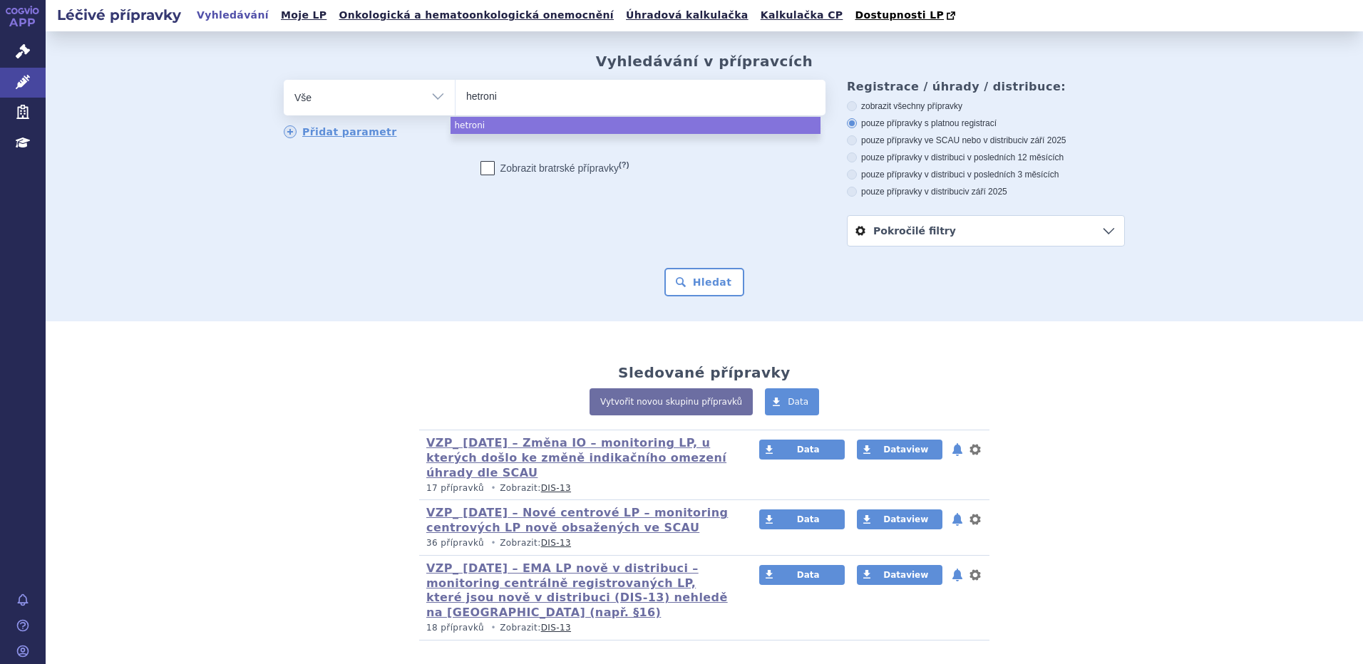
type input "hetronif"
type input "hetronifly"
select select "hetronifly"
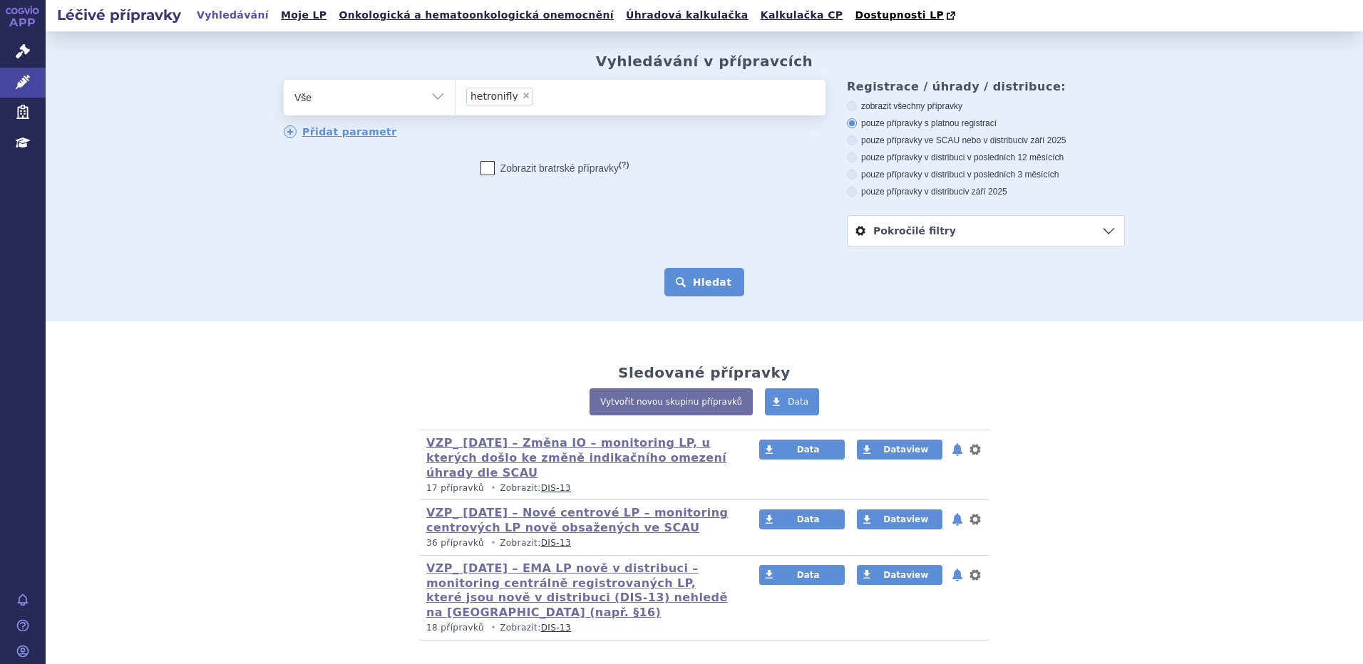
click at [699, 290] on button "Hledat" at bounding box center [704, 282] width 81 height 29
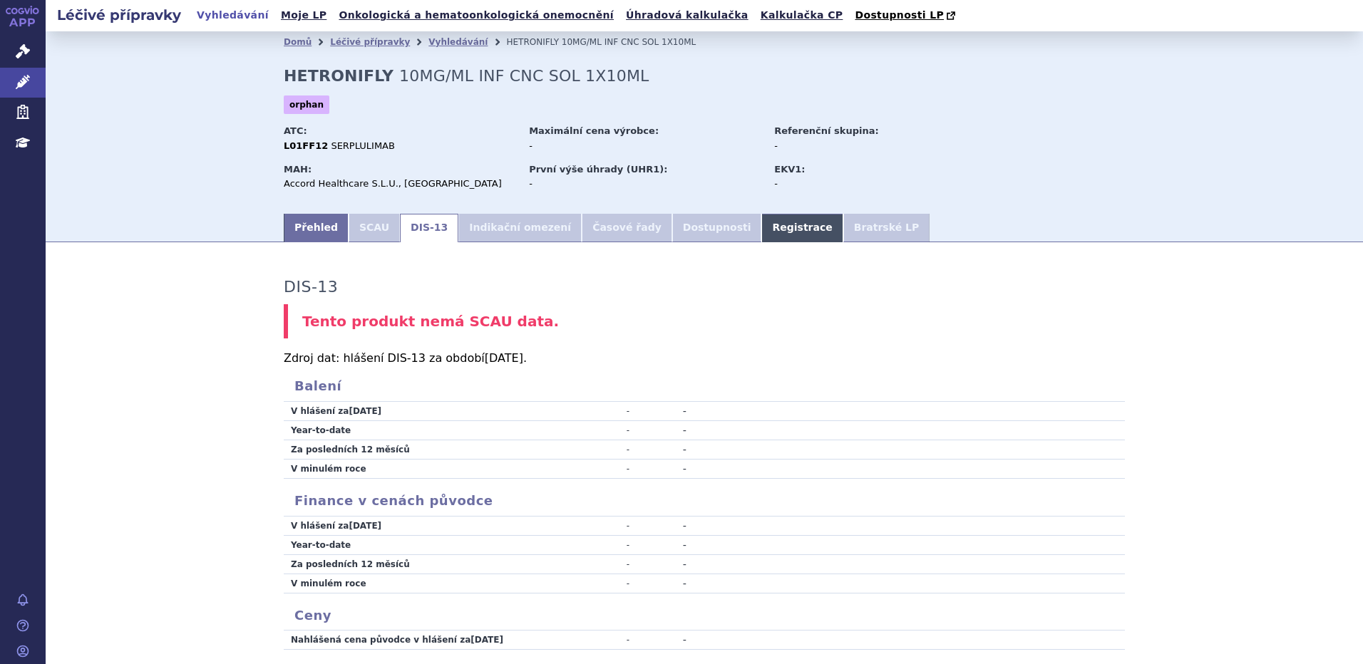
click at [761, 224] on link "Registrace" at bounding box center [801, 228] width 81 height 29
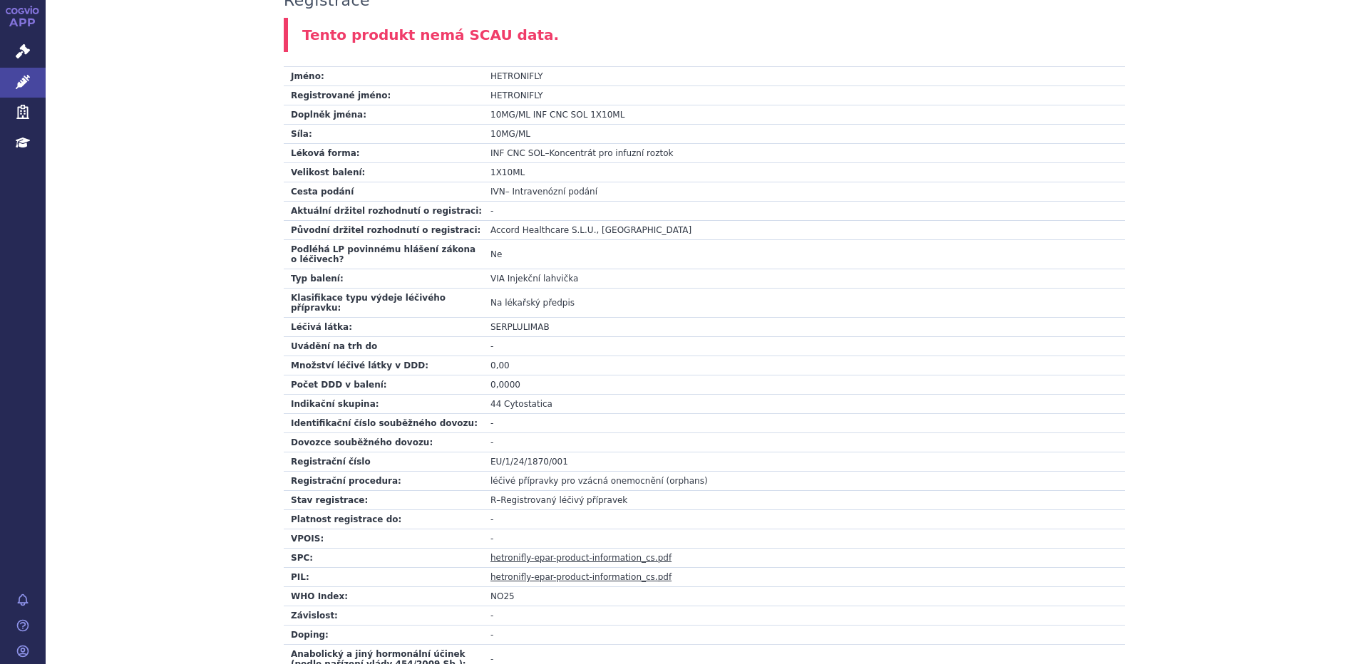
scroll to position [460, 0]
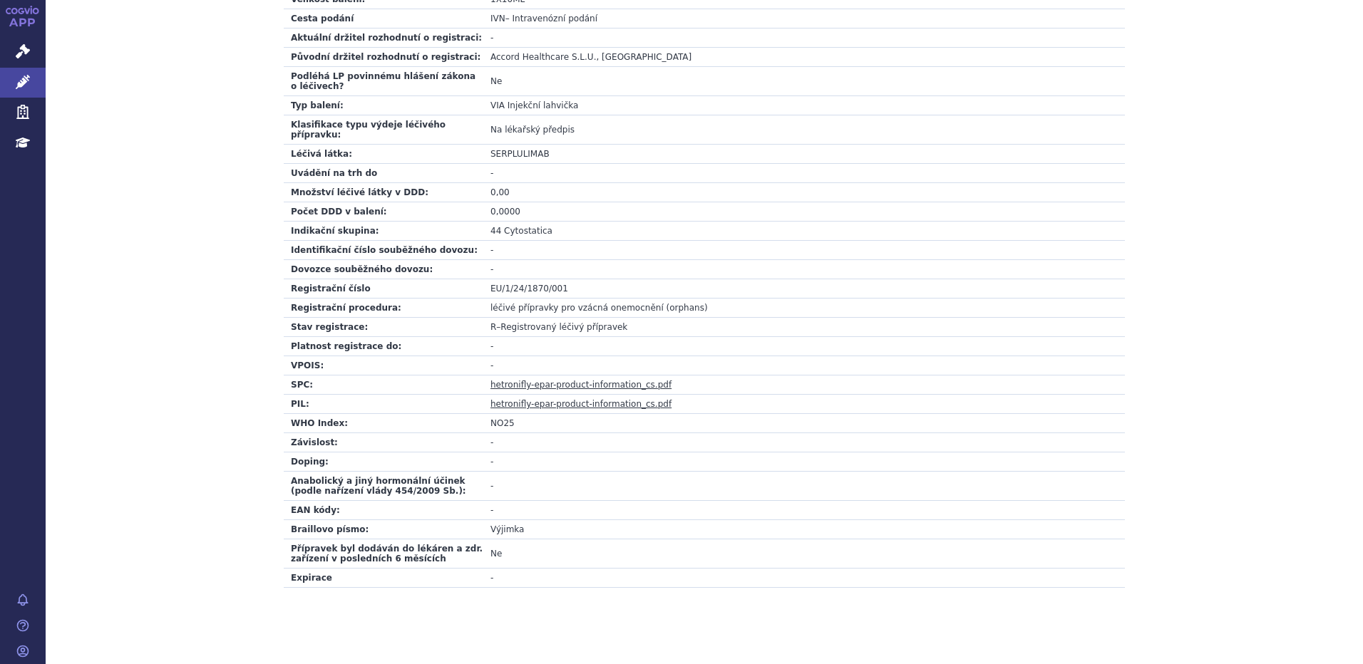
click at [548, 380] on link "hetronifly-epar-product-information_cs.pdf" at bounding box center [581, 385] width 181 height 10
